Goal: Information Seeking & Learning: Learn about a topic

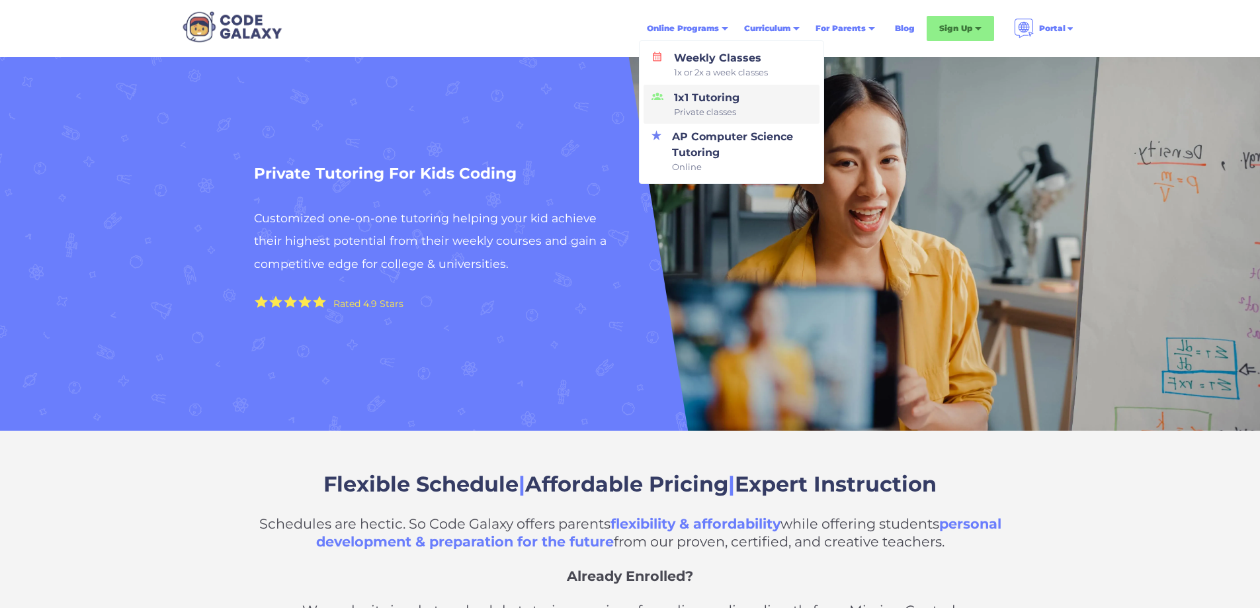
click at [718, 93] on div "1x1 Tutoring Private classes" at bounding box center [704, 104] width 71 height 29
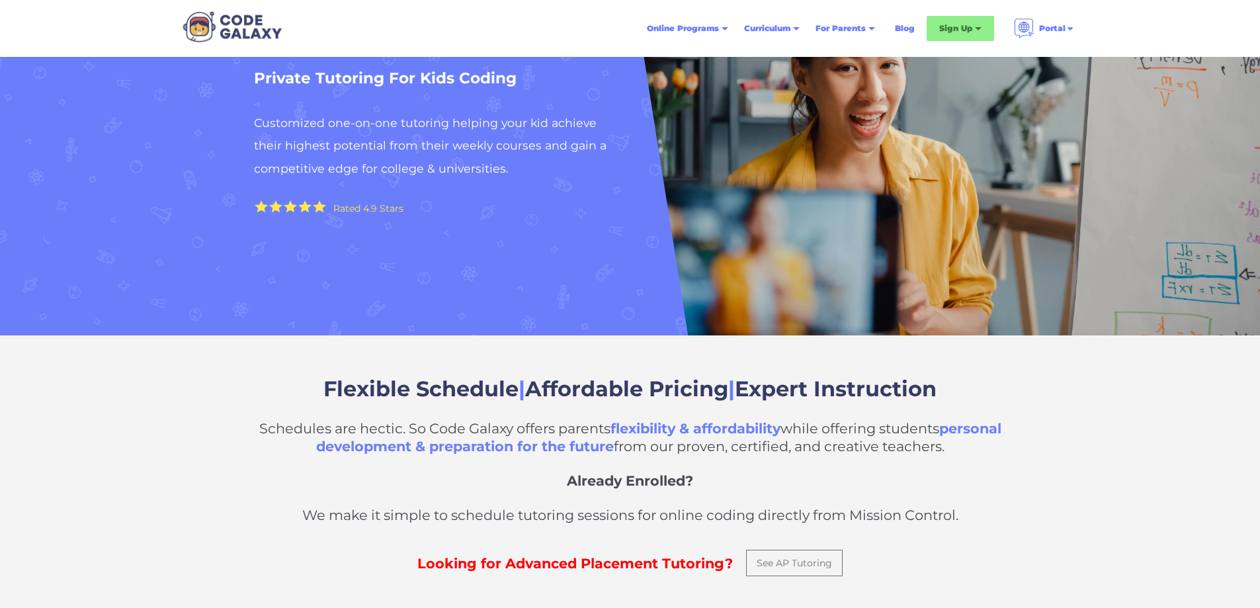
scroll to position [66, 0]
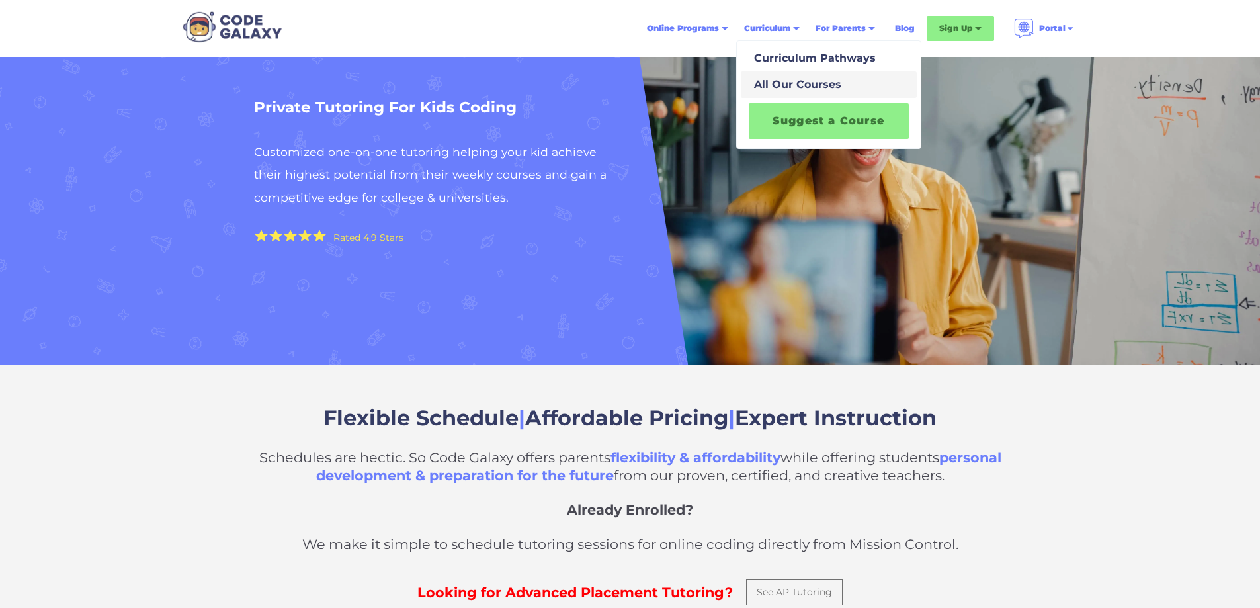
click at [765, 85] on div "All Our Courses" at bounding box center [795, 85] width 93 height 16
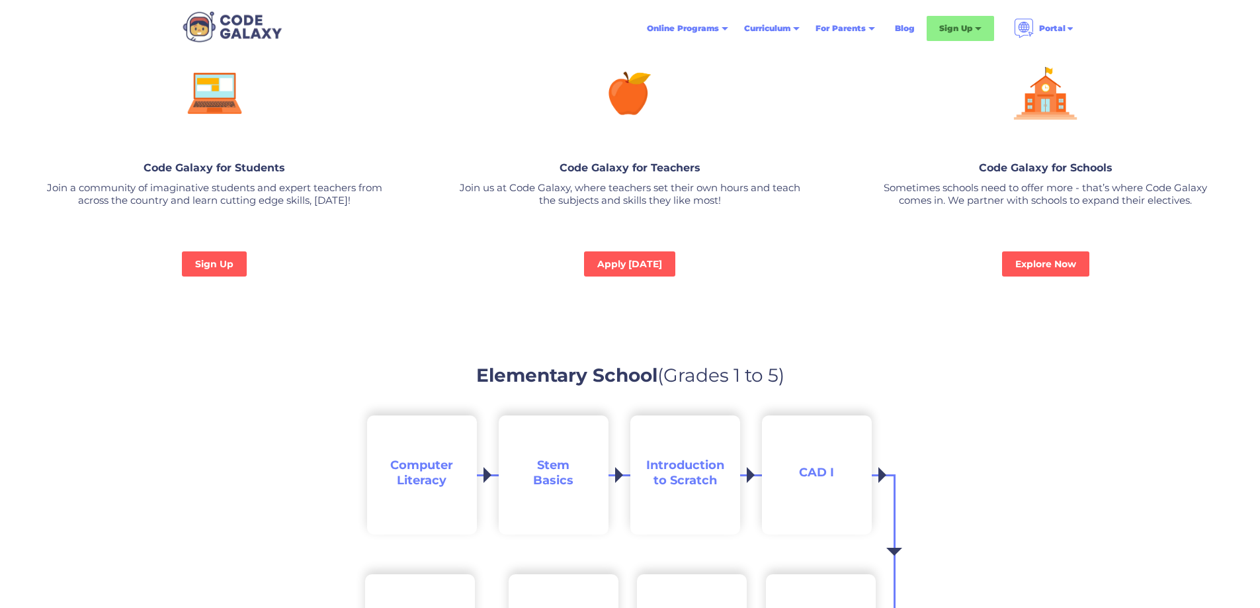
scroll to position [794, 0]
